Goal: Task Accomplishment & Management: Use online tool/utility

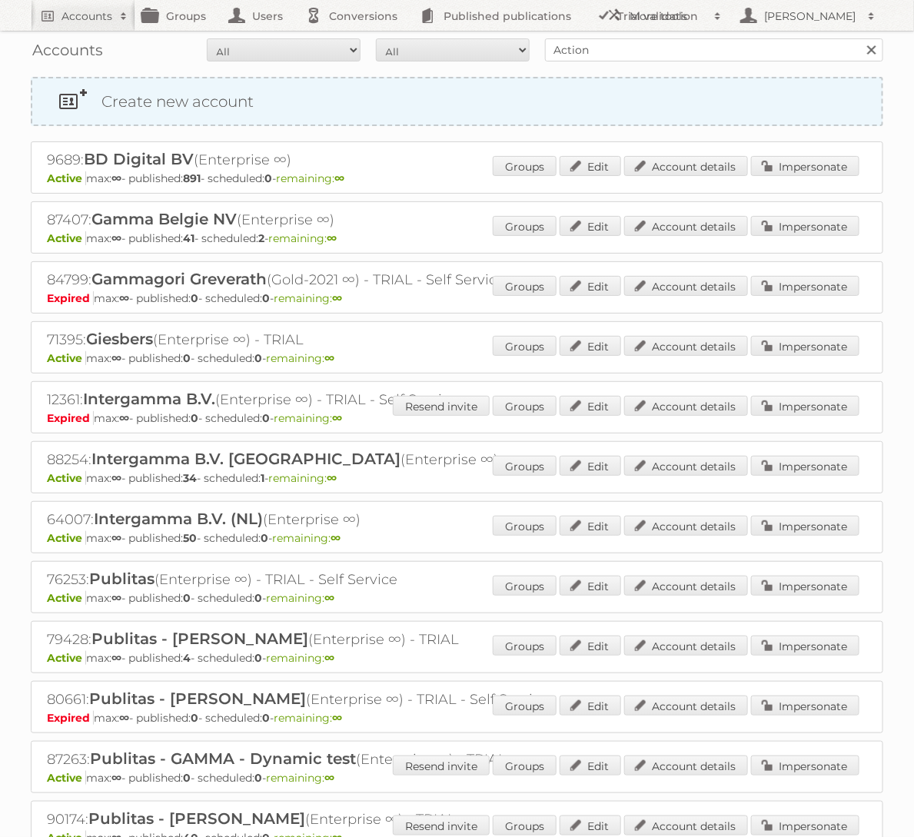
type input "Action"
click at [860, 38] on input "Search" at bounding box center [871, 49] width 23 height 23
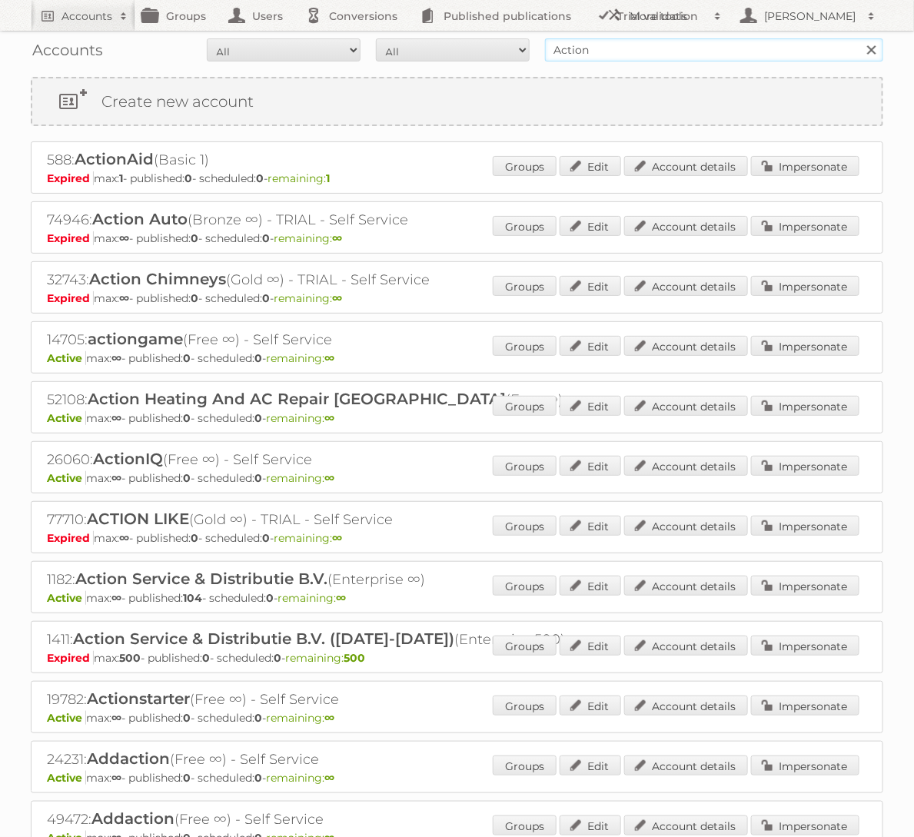
click at [581, 48] on input "Action" at bounding box center [714, 49] width 338 height 23
type input "Action PIA"
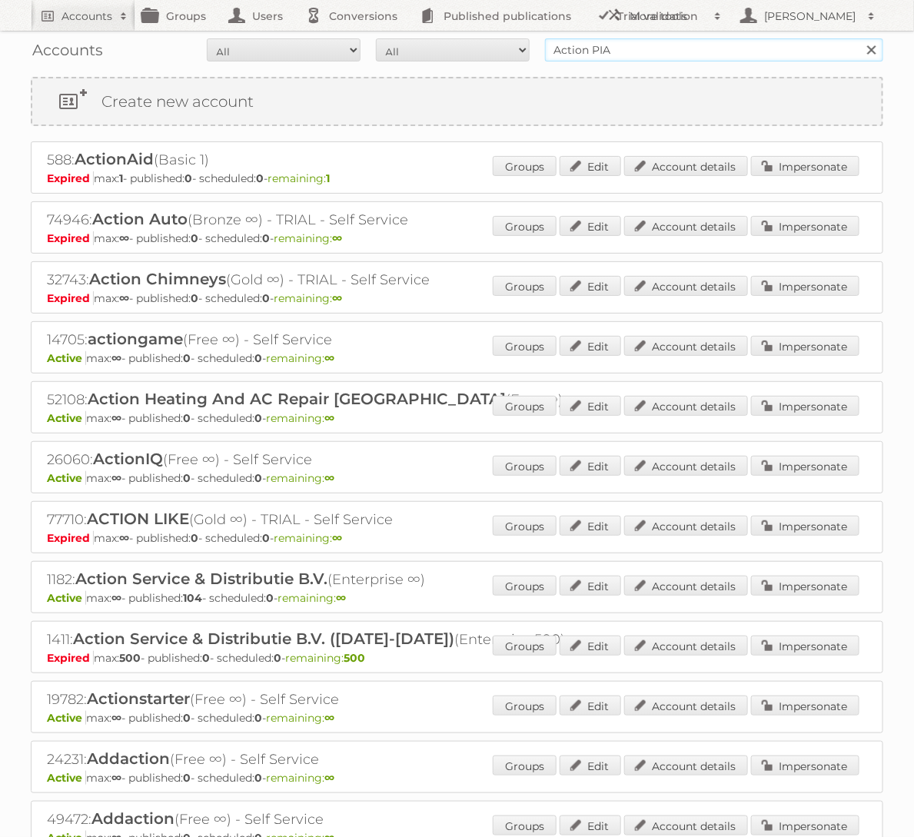
click at [860, 38] on input "Search" at bounding box center [871, 49] width 23 height 23
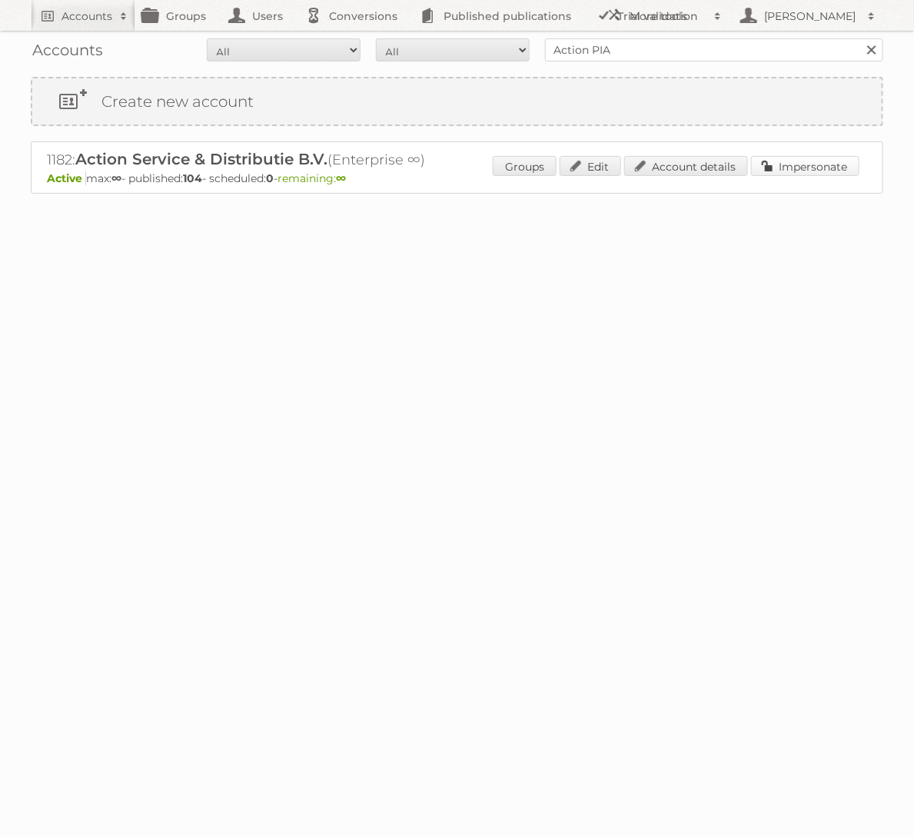
click at [819, 159] on link "Impersonate" at bounding box center [805, 166] width 108 height 20
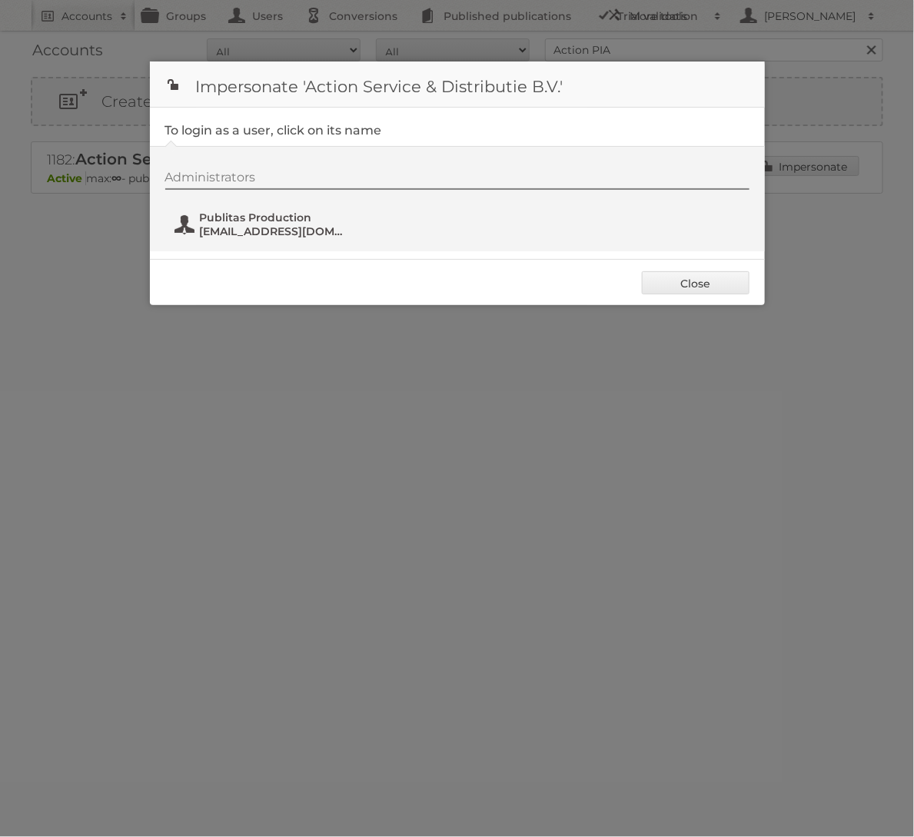
click at [298, 225] on span "[EMAIL_ADDRESS][DOMAIN_NAME]" at bounding box center [274, 232] width 149 height 14
